Goal: Book appointment/travel/reservation

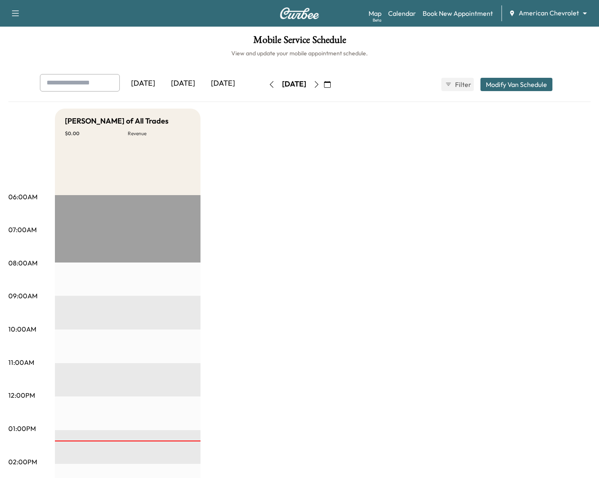
click at [560, 13] on body "Support Log Out Map Beta Calendar Book New Appointment American Chevrolet *****…" at bounding box center [299, 239] width 599 height 478
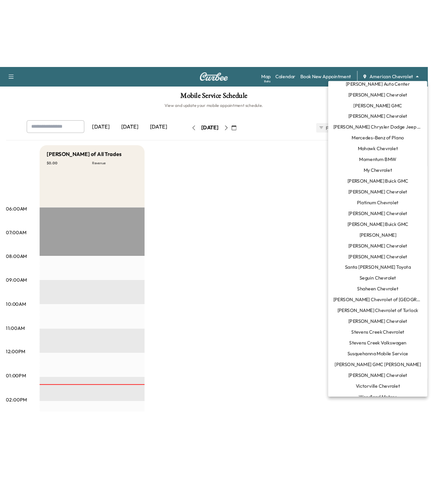
scroll to position [482, 0]
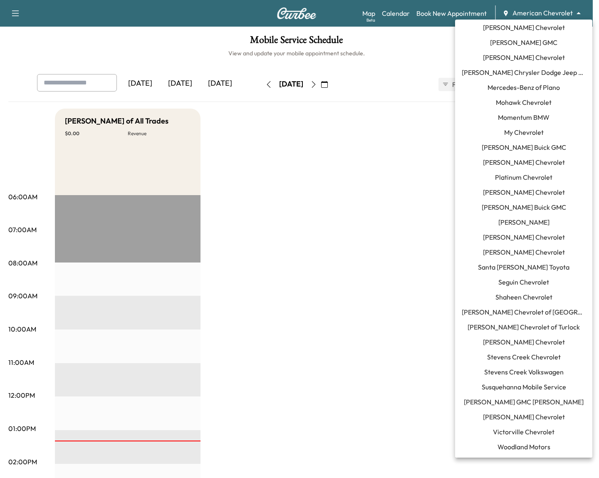
click at [521, 386] on span "Susquehanna Mobile Service" at bounding box center [524, 387] width 84 height 10
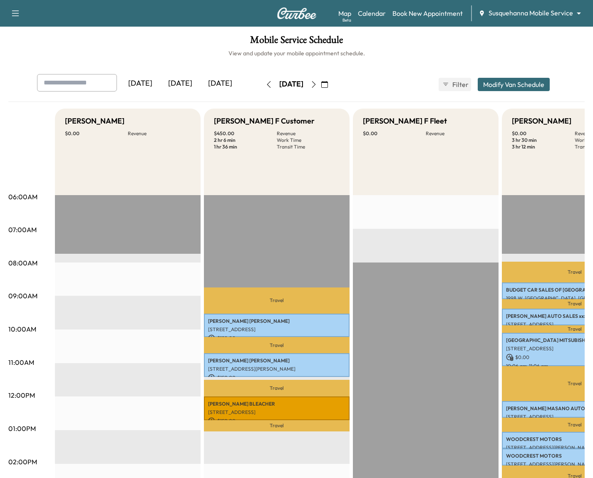
click at [332, 80] on button "button" at bounding box center [325, 84] width 14 height 13
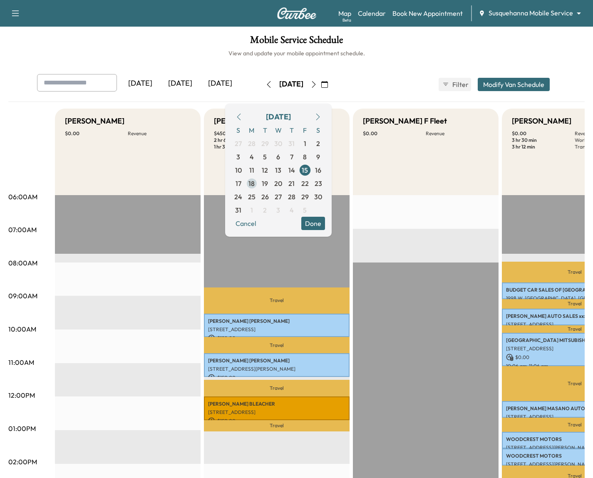
click at [258, 184] on span "18" at bounding box center [251, 183] width 13 height 13
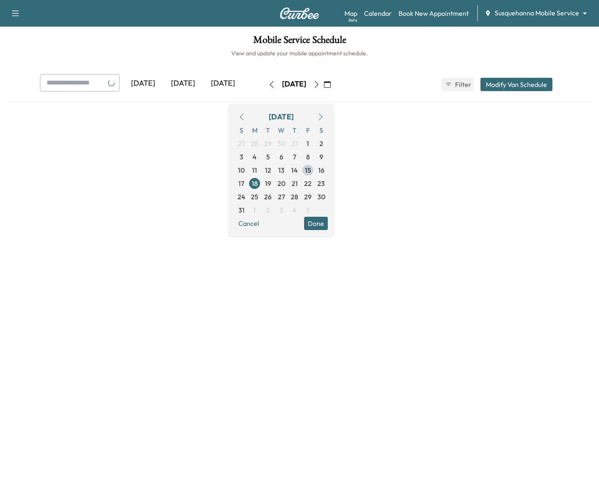
click at [328, 228] on button "Done" at bounding box center [316, 223] width 24 height 13
